Goal: Information Seeking & Learning: Learn about a topic

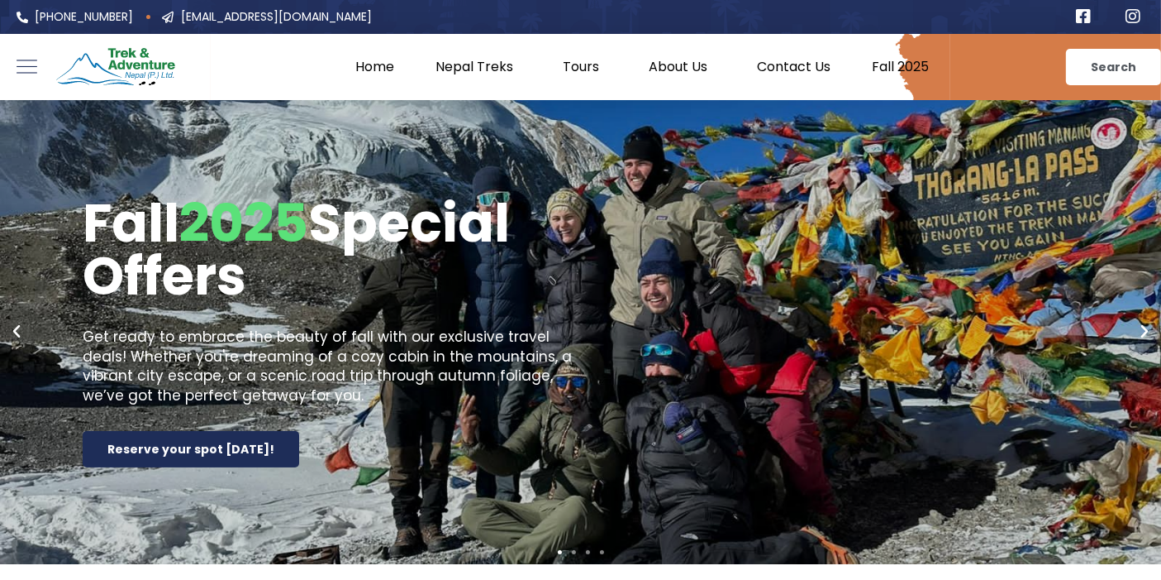
click at [899, 74] on link "Fall 2025" at bounding box center [901, 67] width 98 height 17
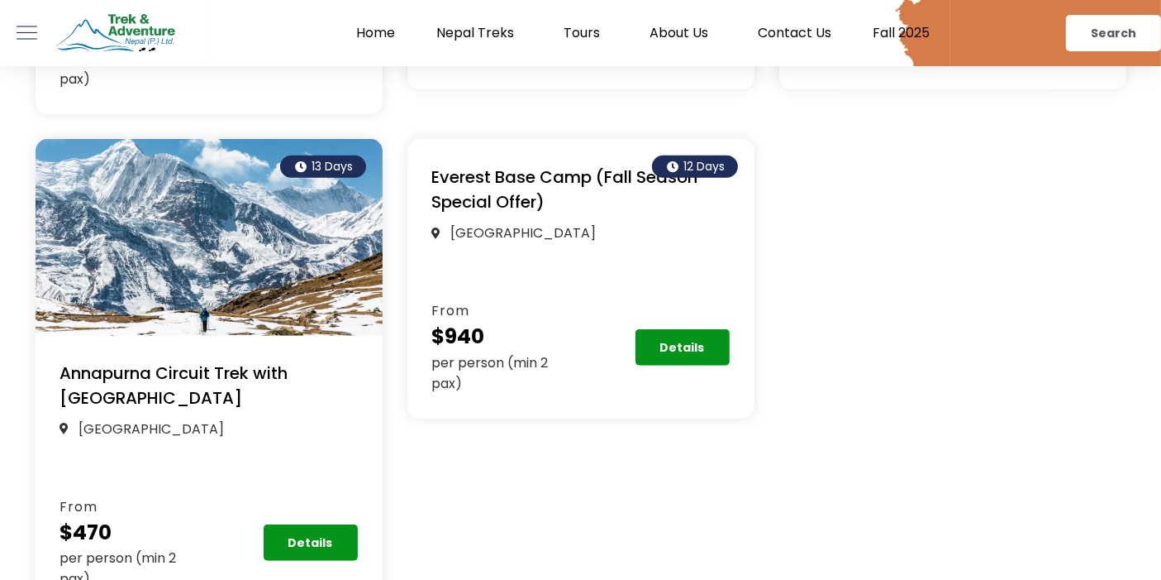
scroll to position [986, 0]
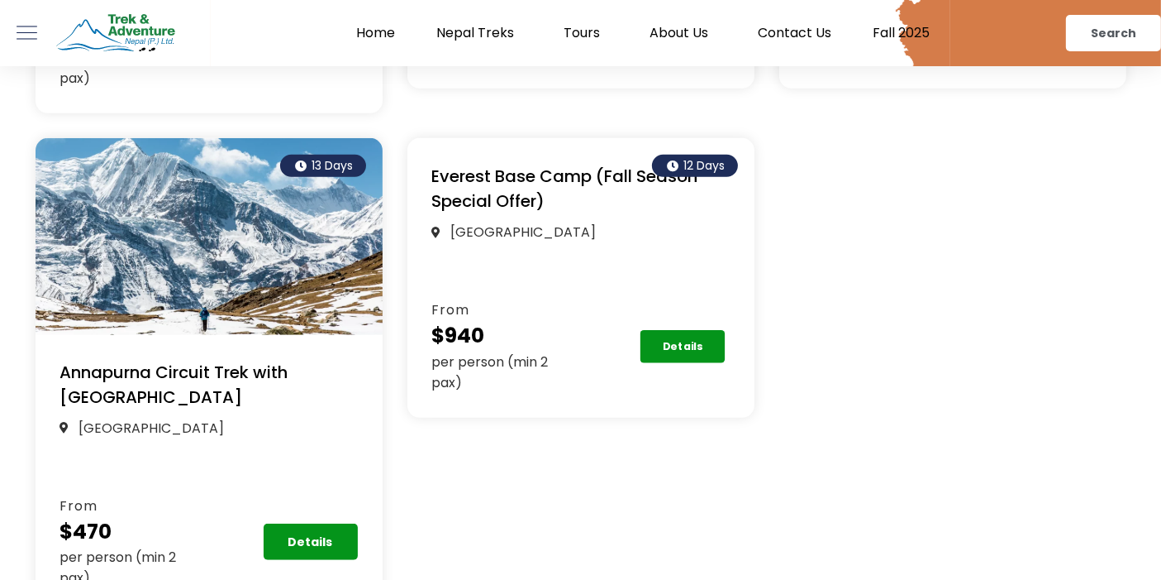
click at [676, 353] on link "Details" at bounding box center [682, 346] width 85 height 33
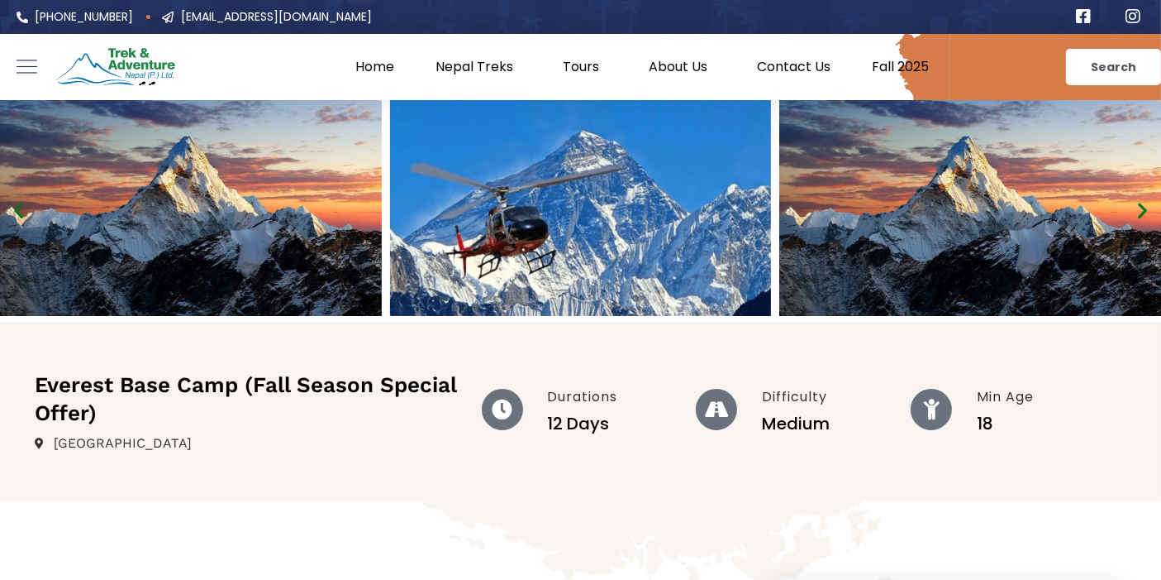
click at [1147, 209] on icon "Next slide" at bounding box center [1143, 210] width 21 height 21
click at [375, 68] on link "Home" at bounding box center [376, 67] width 80 height 17
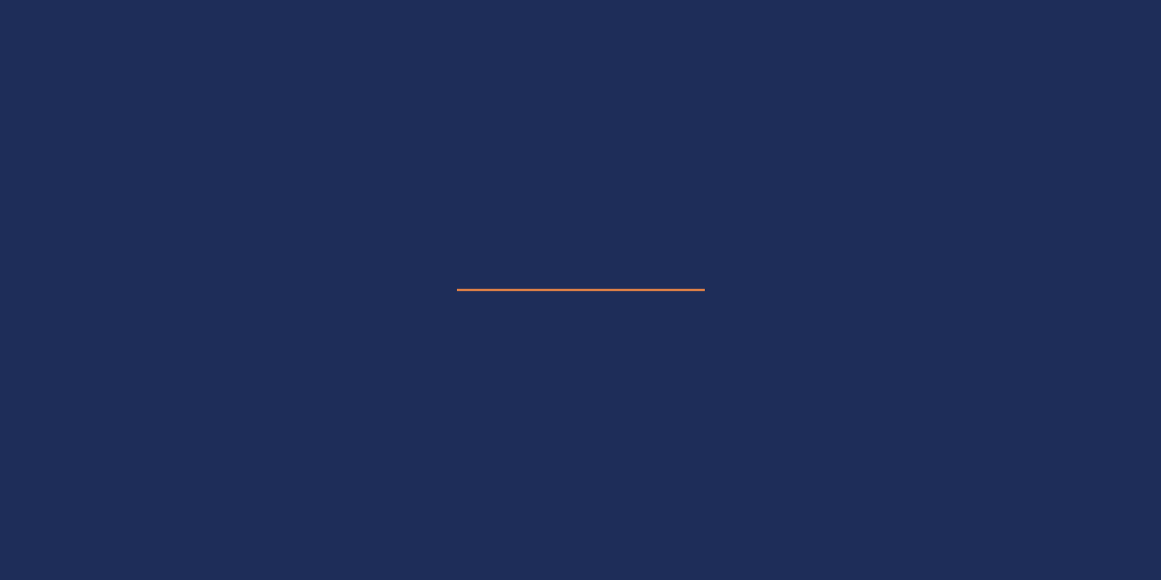
click at [375, 68] on e-page-transition at bounding box center [580, 290] width 1161 height 580
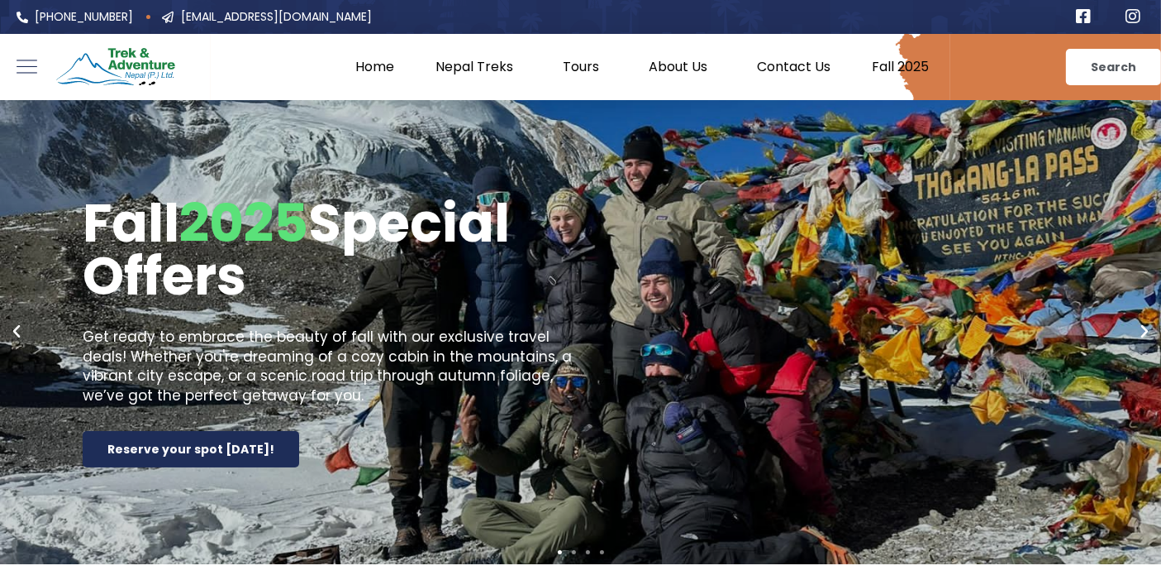
click at [366, 59] on link "Home" at bounding box center [376, 67] width 80 height 17
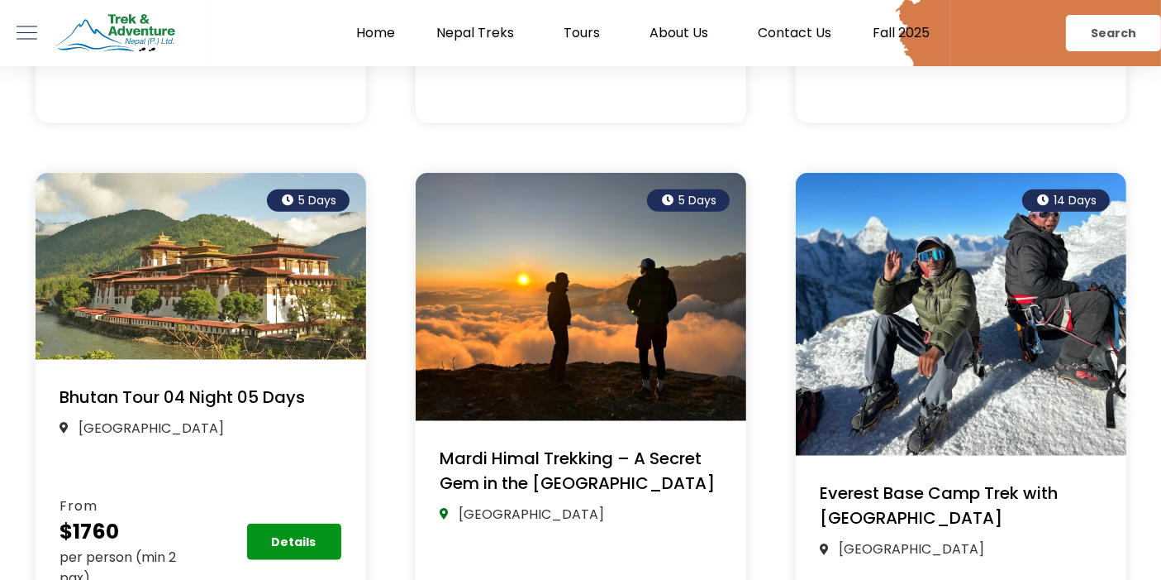
scroll to position [1535, 0]
